Goal: Information Seeking & Learning: Check status

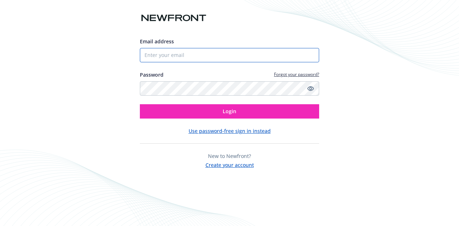
click at [173, 55] on input "Email address" at bounding box center [229, 55] width 179 height 14
click at [0, 226] on com-1password-button at bounding box center [0, 226] width 0 height 0
type input "biproducer.demo@newfront.com"
